Goal: Task Accomplishment & Management: Manage account settings

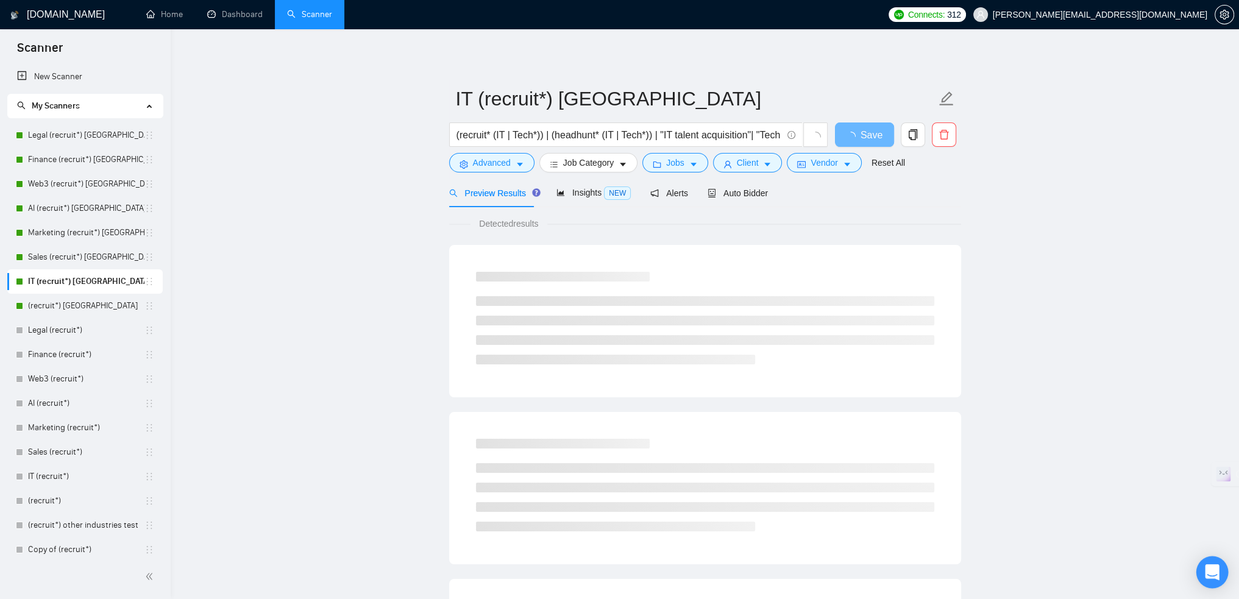
click at [1210, 579] on icon "Open Intercom Messenger" at bounding box center [1212, 572] width 16 height 16
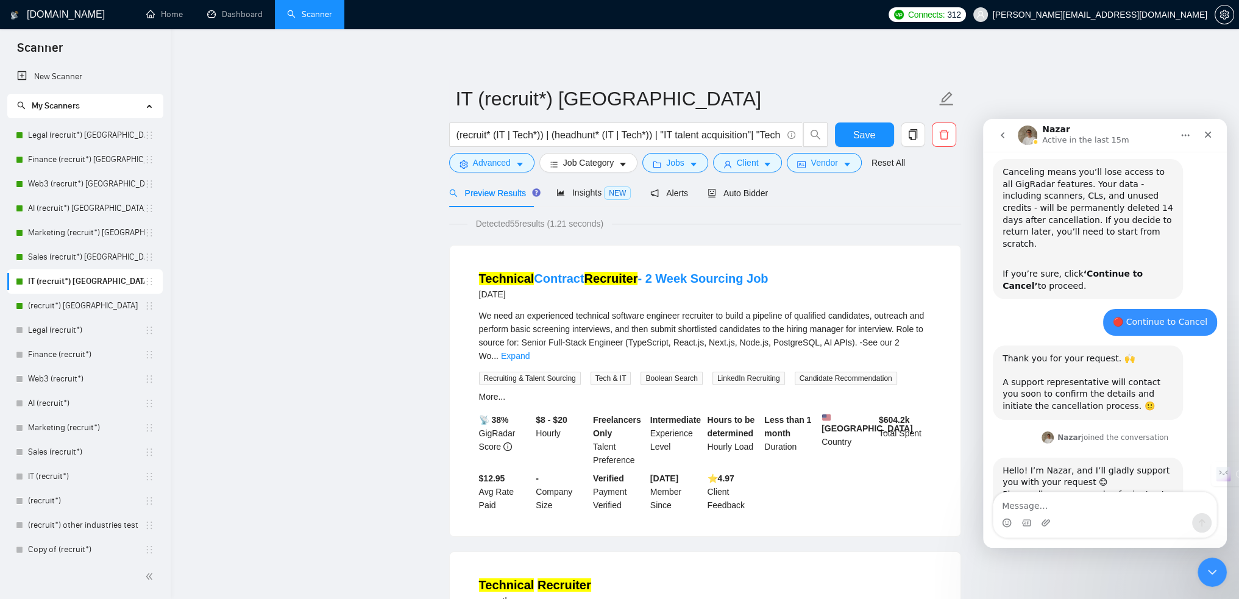
scroll to position [623, 0]
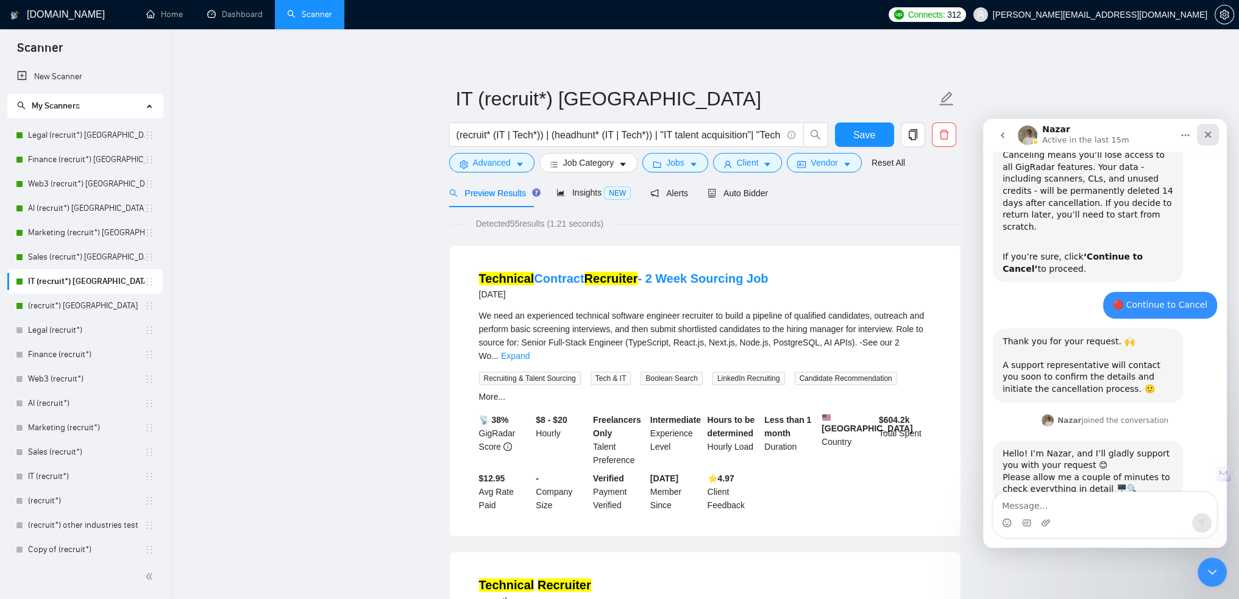
click at [1207, 134] on icon "Close" at bounding box center [1208, 135] width 7 height 7
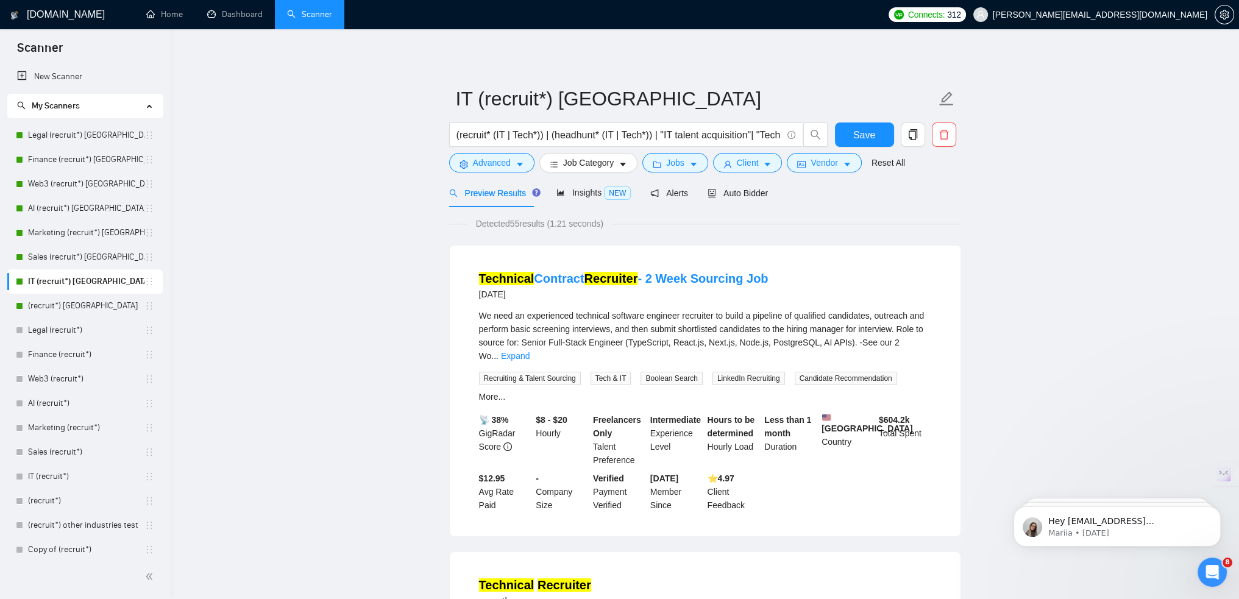
scroll to position [622, 0]
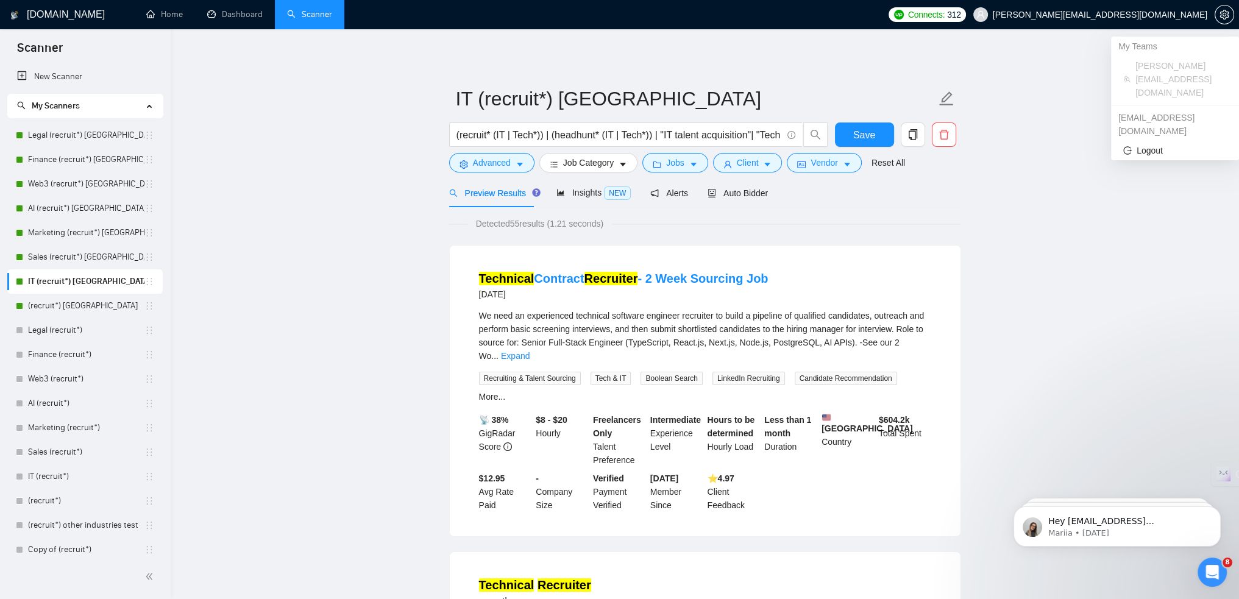
click at [1163, 23] on span "[PERSON_NAME][EMAIL_ADDRESS][DOMAIN_NAME]" at bounding box center [1090, 14] width 249 height 39
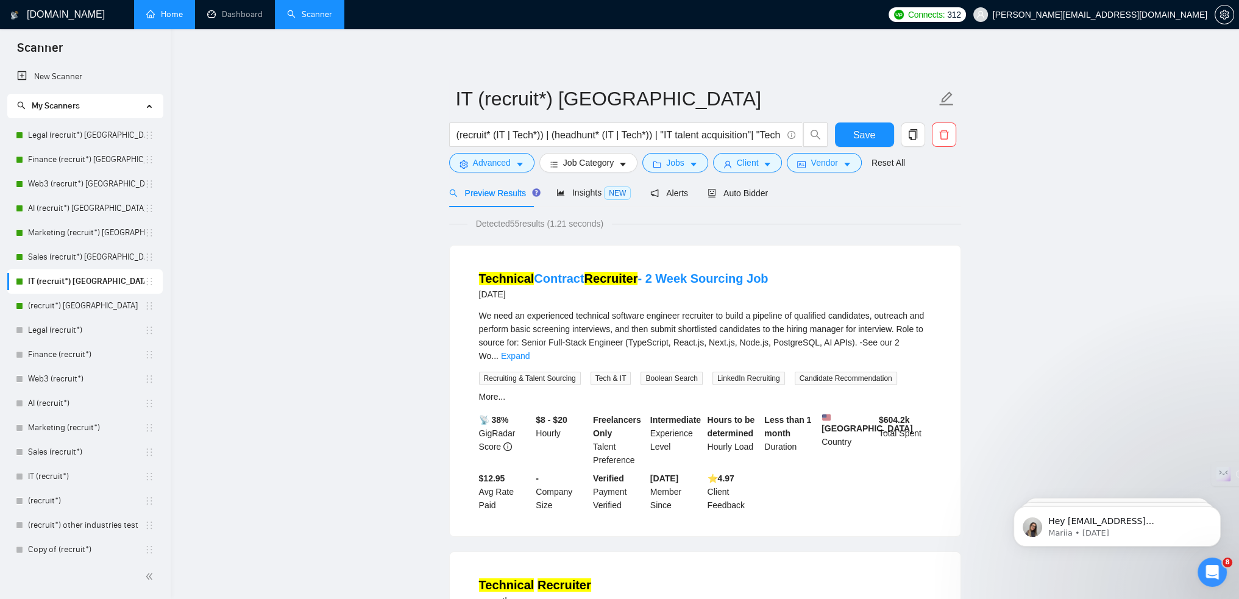
click at [167, 12] on link "Home" at bounding box center [164, 14] width 37 height 10
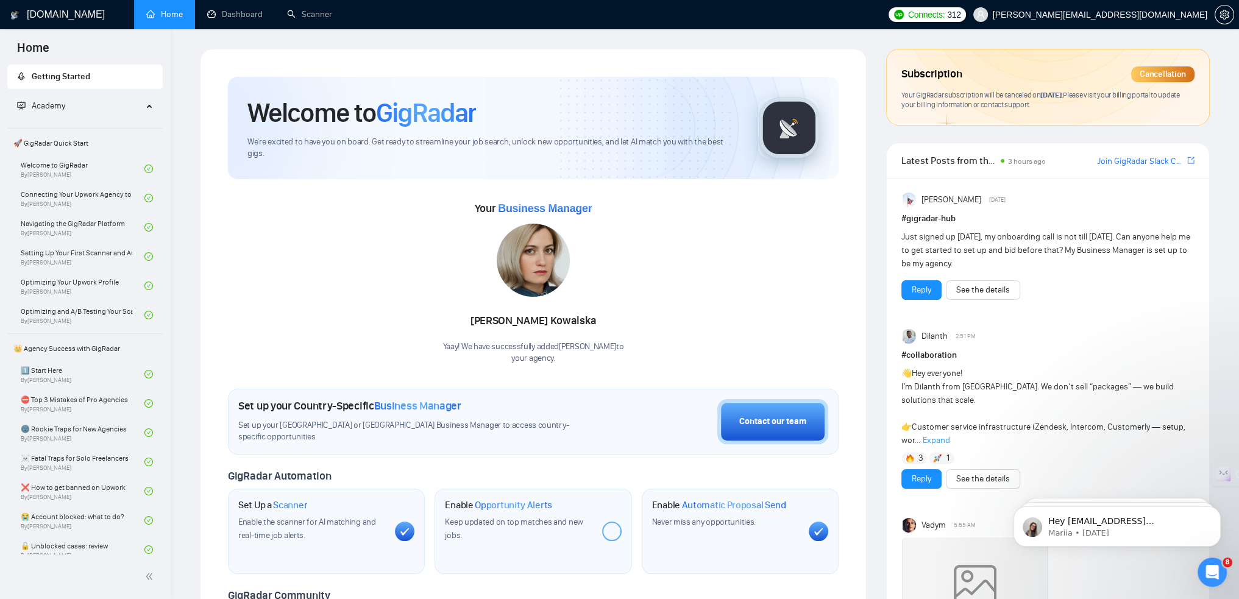
click at [1150, 71] on div "Cancellation" at bounding box center [1162, 74] width 63 height 16
click at [920, 133] on div "Subscription Cancellation Your GigRadar subscription will be canceled on [DATE]…" at bounding box center [1048, 96] width 324 height 94
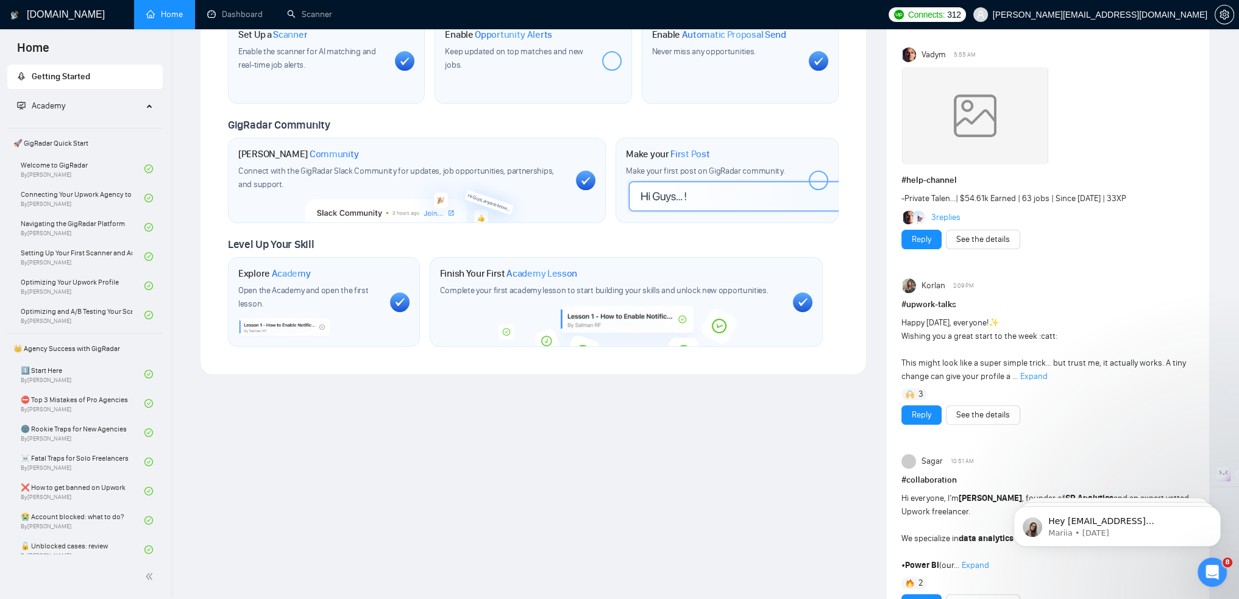
scroll to position [487, 0]
